Goal: Transaction & Acquisition: Register for event/course

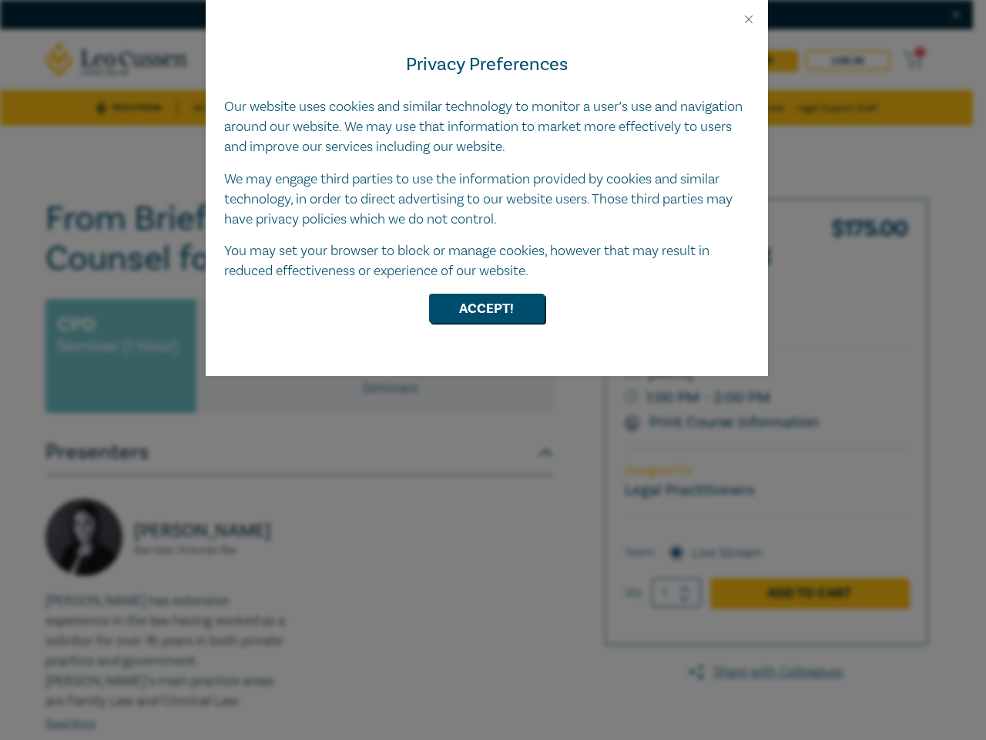
click at [493, 370] on div "Privacy Preferences Our website uses cookies and similar technology to monitor …" at bounding box center [487, 201] width 563 height 350
click at [749, 19] on button "Close" at bounding box center [749, 19] width 14 height 14
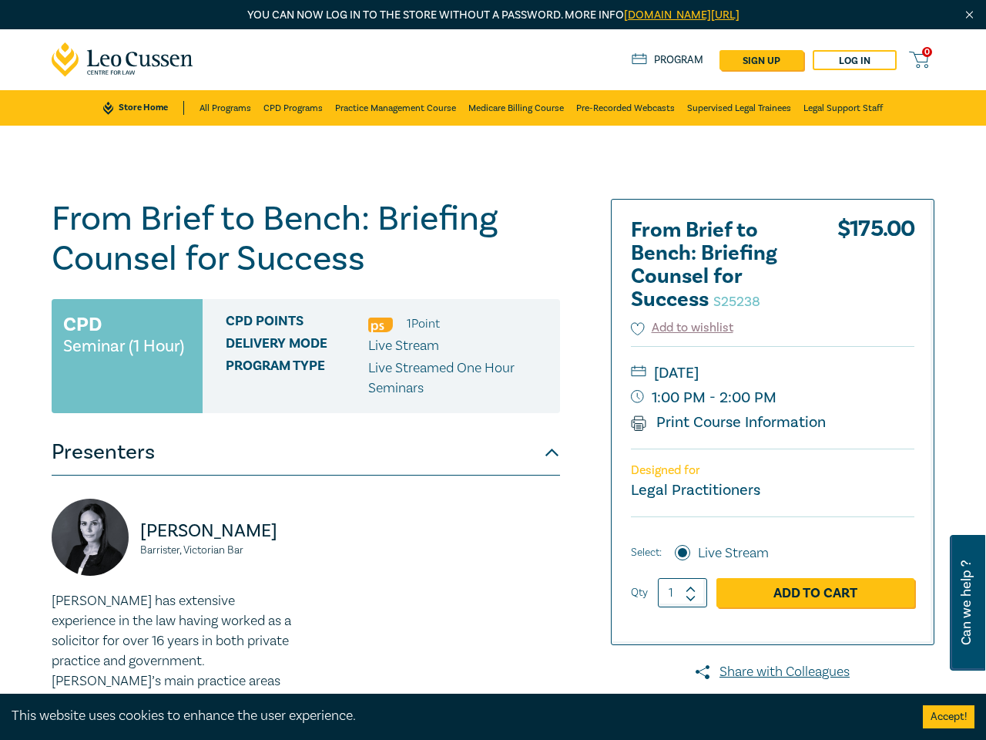
click at [487, 308] on div "CPD Points 1 Point Delivery Mode Live Stream Program type Live Streamed One Hou…" at bounding box center [382, 356] width 358 height 114
